Goal: Find specific page/section: Find specific page/section

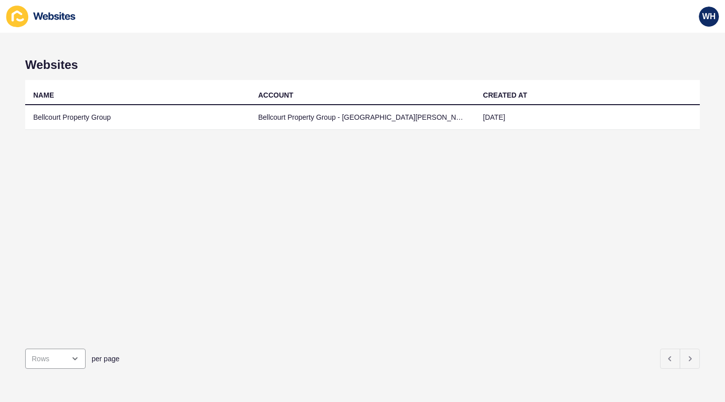
click at [62, 121] on td "Bellcourt Property Group" at bounding box center [137, 117] width 225 height 25
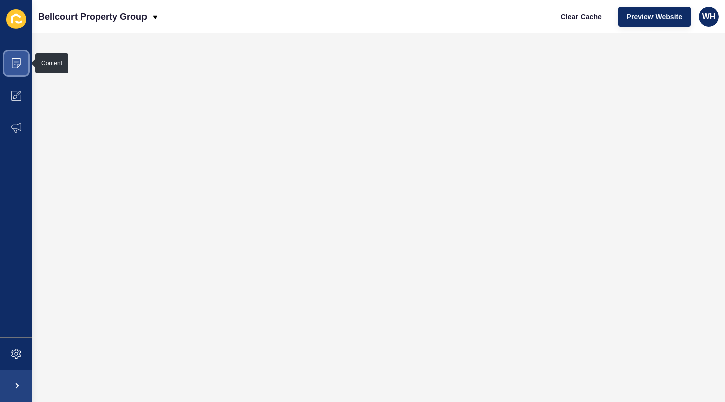
click at [21, 58] on span at bounding box center [16, 63] width 32 height 32
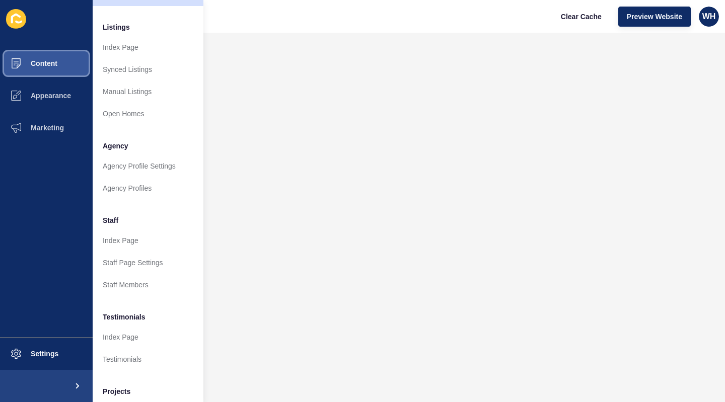
scroll to position [195, 0]
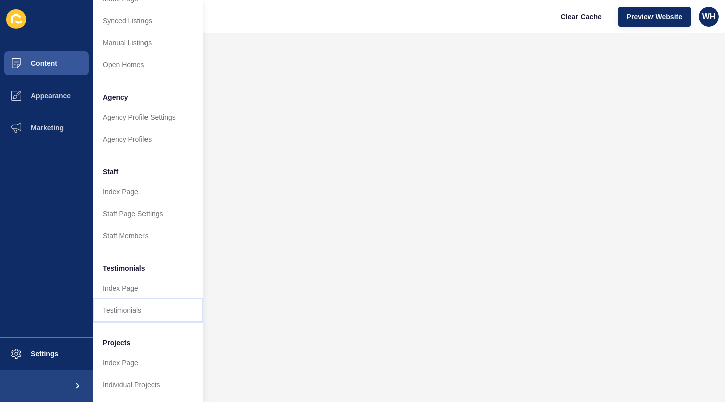
click at [107, 305] on link "Testimonials" at bounding box center [148, 311] width 111 height 22
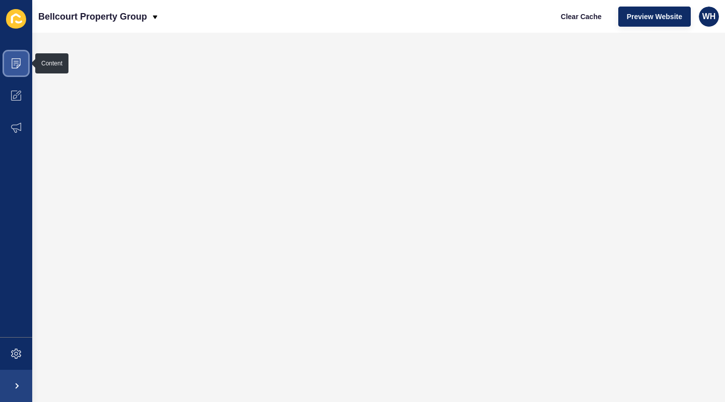
click at [15, 61] on icon at bounding box center [16, 63] width 10 height 10
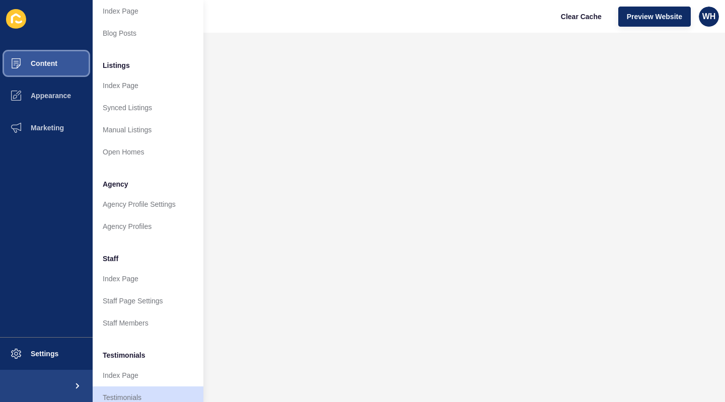
scroll to position [195, 0]
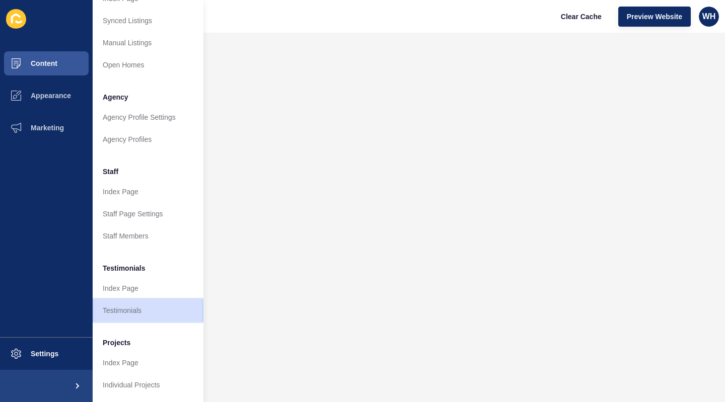
click at [118, 304] on link "Testimonials" at bounding box center [148, 311] width 111 height 22
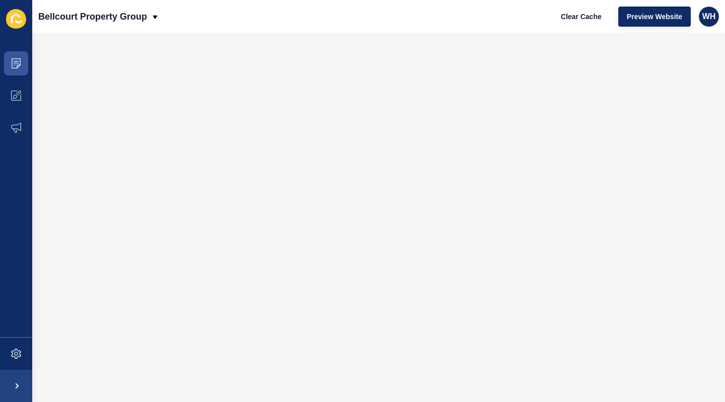
scroll to position [0, 0]
click at [19, 59] on icon at bounding box center [16, 63] width 9 height 10
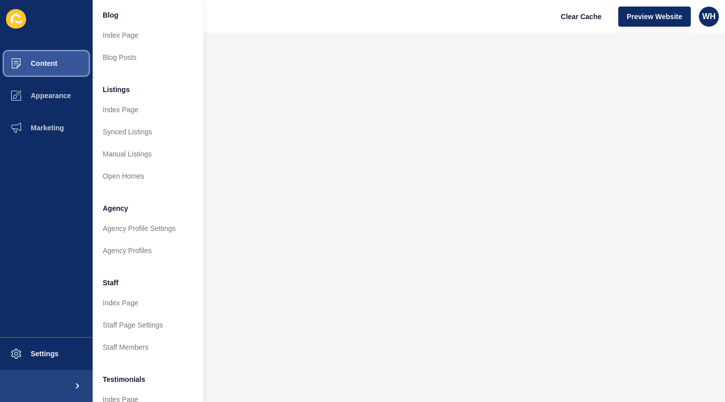
scroll to position [151, 0]
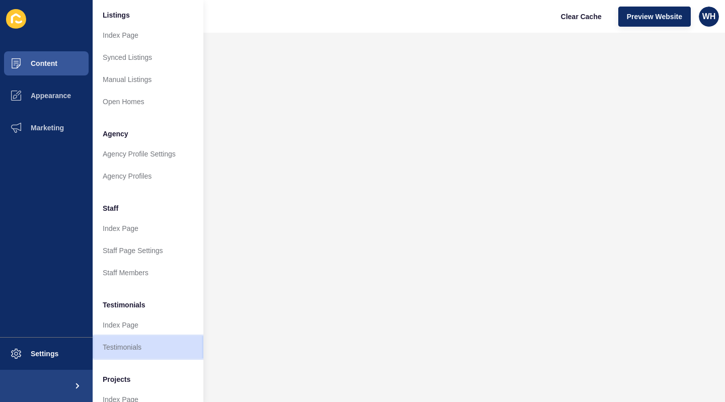
click at [116, 345] on link "Testimonials" at bounding box center [148, 347] width 111 height 22
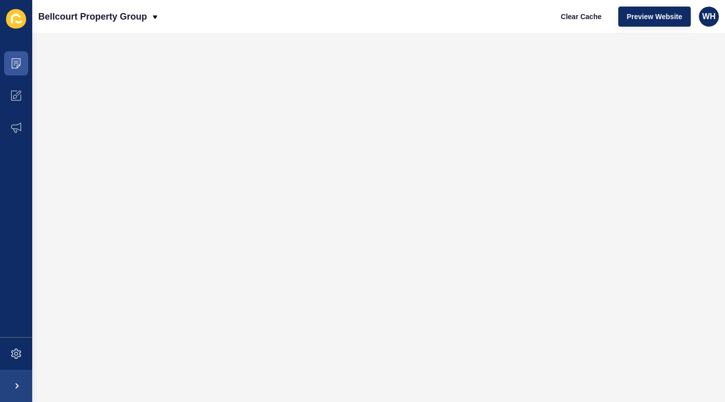
scroll to position [0, 0]
